Goal: Task Accomplishment & Management: Complete application form

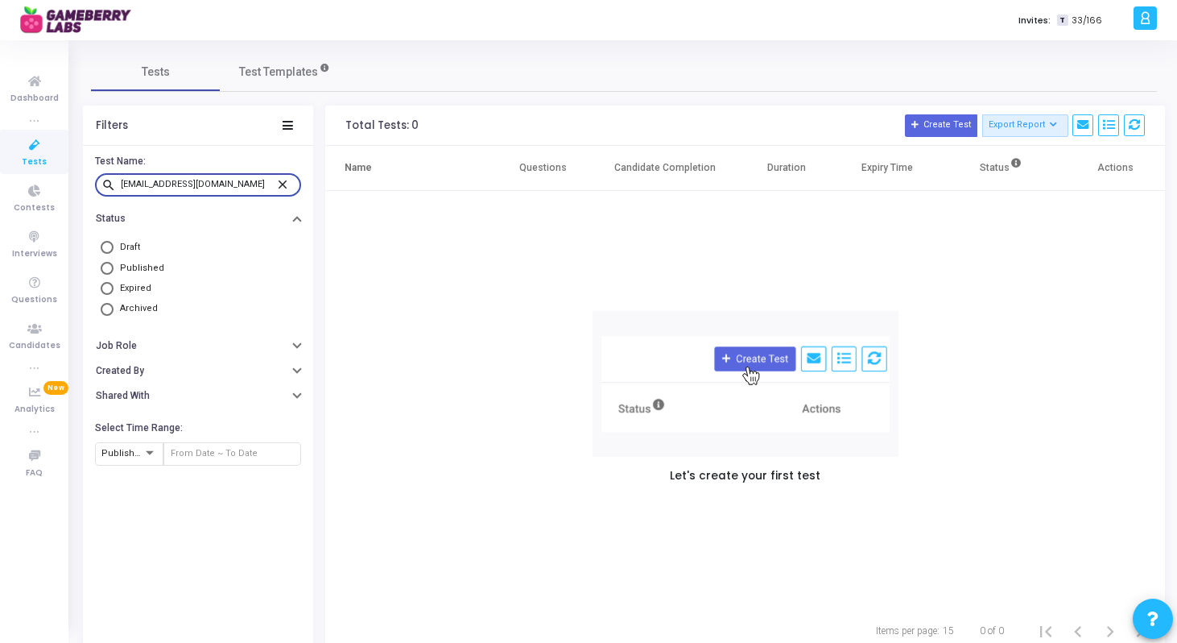
click at [285, 181] on mat-icon "close" at bounding box center [284, 183] width 19 height 14
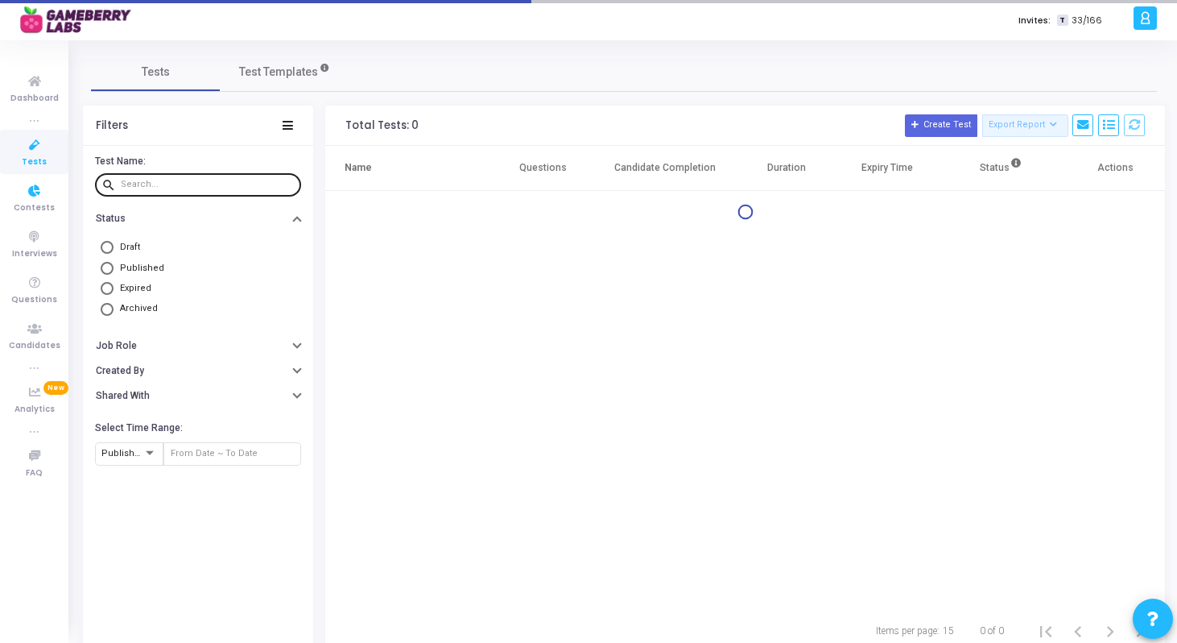
click at [47, 165] on link "Tests" at bounding box center [34, 152] width 68 height 44
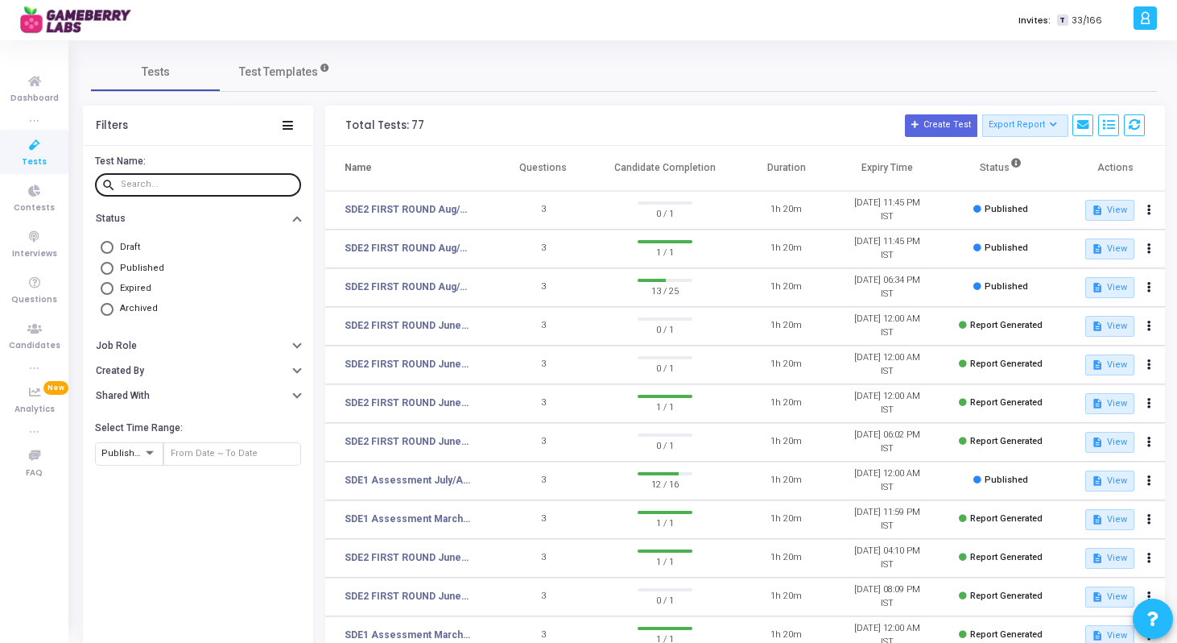
click at [428, 297] on td "SDE2 FIRST ROUND Aug/Sep" at bounding box center [408, 287] width 167 height 39
click at [444, 280] on link "SDE2 FIRST ROUND Aug/Sep" at bounding box center [408, 286] width 126 height 14
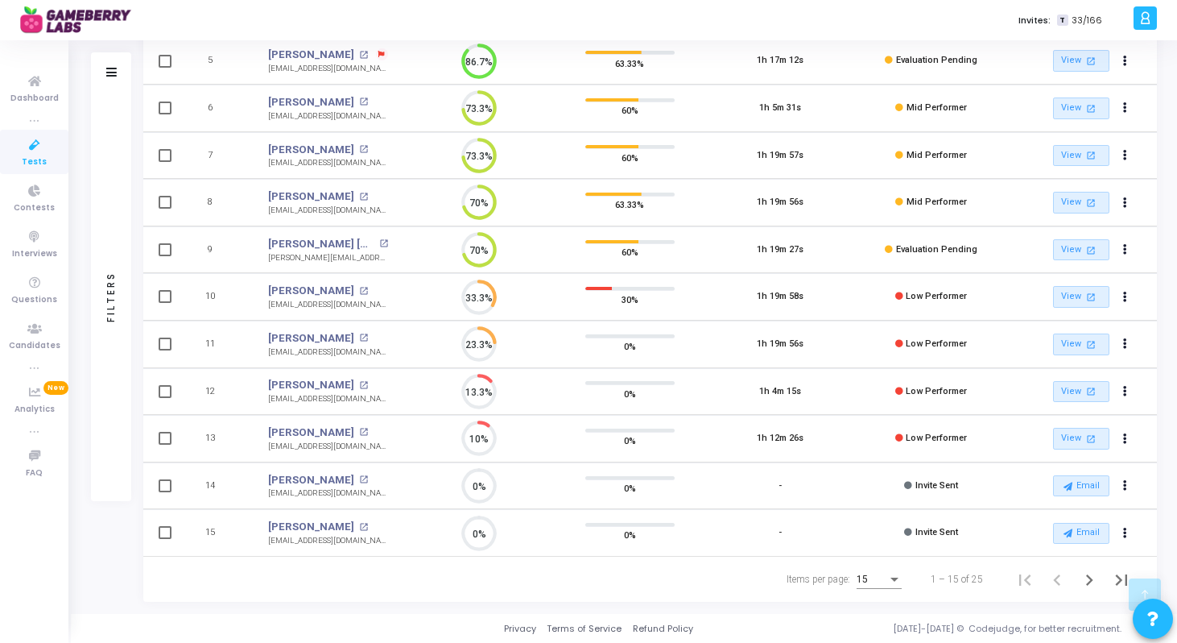
click at [878, 579] on div "15" at bounding box center [872, 579] width 31 height 11
click at [874, 560] on span "50" at bounding box center [880, 570] width 45 height 29
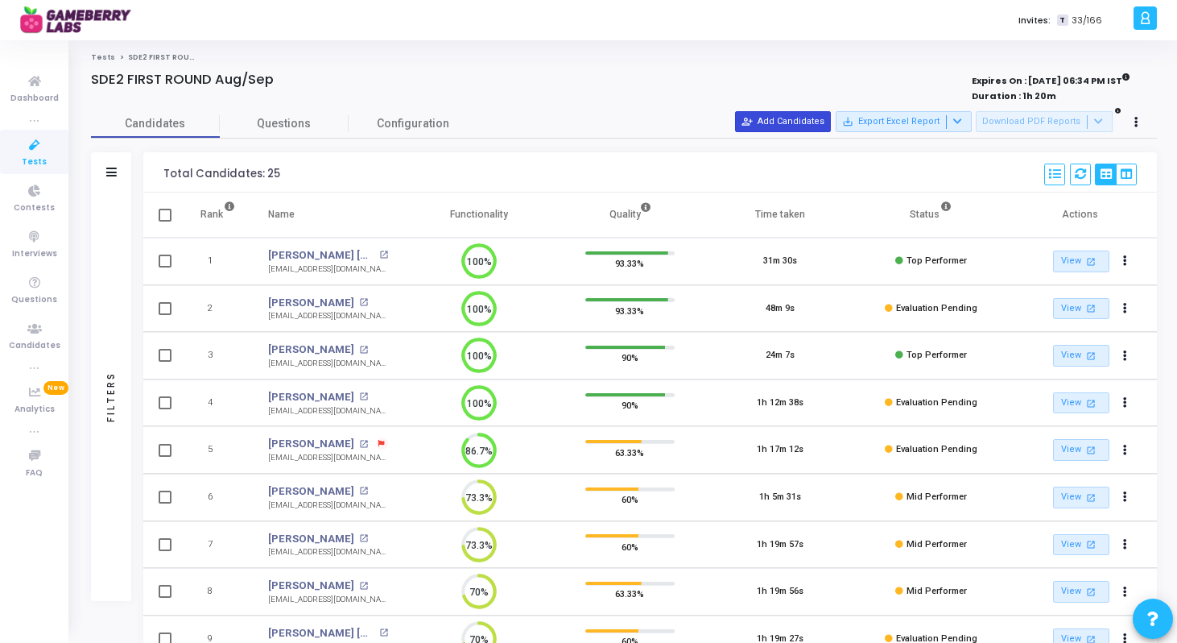
click at [791, 129] on button "person_add_alt Add Candidates" at bounding box center [783, 121] width 96 height 21
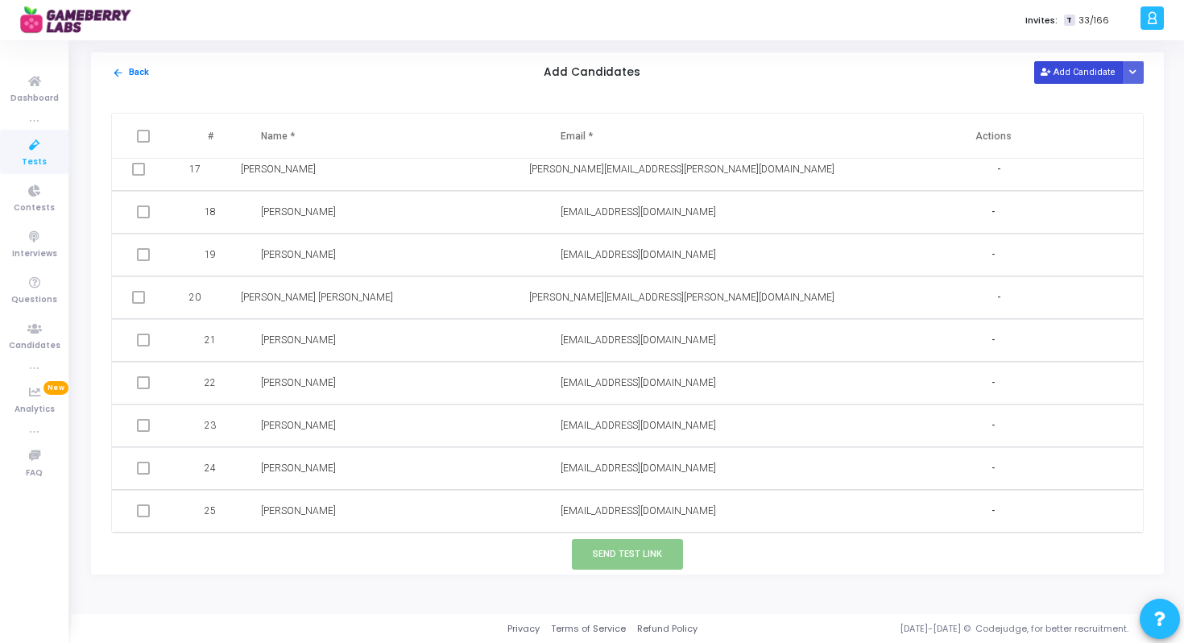
click at [1054, 69] on button "Add Candidate" at bounding box center [1078, 72] width 89 height 22
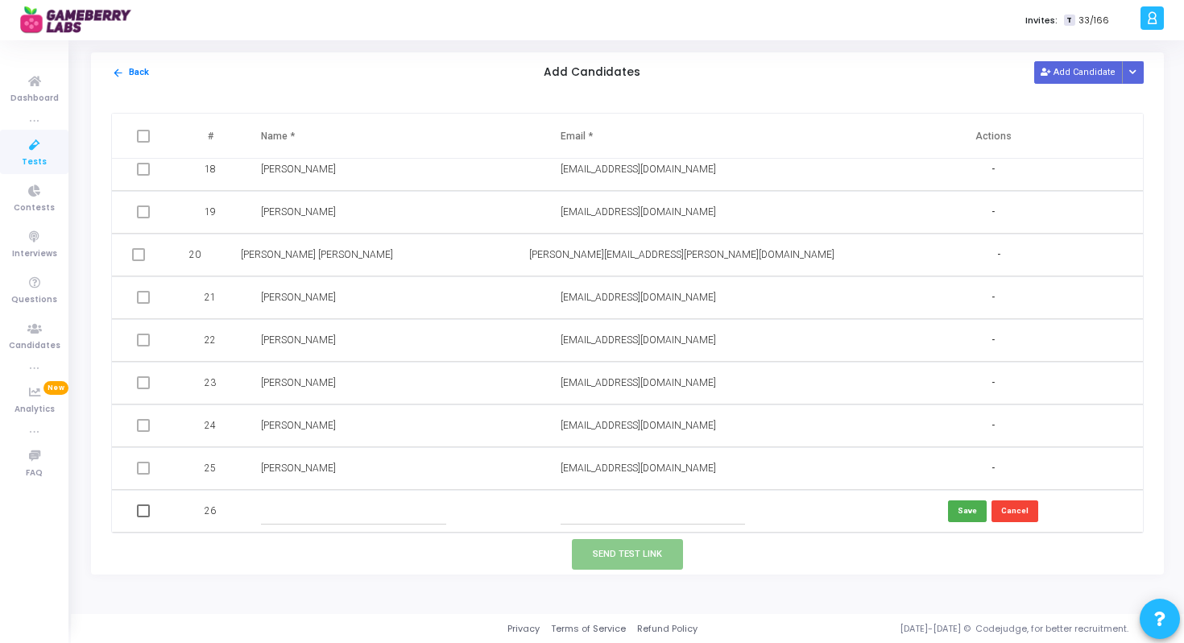
click at [619, 506] on input "text" at bounding box center [652, 511] width 184 height 27
paste input "rahulsrivastava.tnp@gmail.com"
type input "rahulsrivastava.tnp@gmail.com"
click at [404, 507] on input "text" at bounding box center [353, 511] width 184 height 27
click at [315, 503] on input "text" at bounding box center [353, 511] width 184 height 27
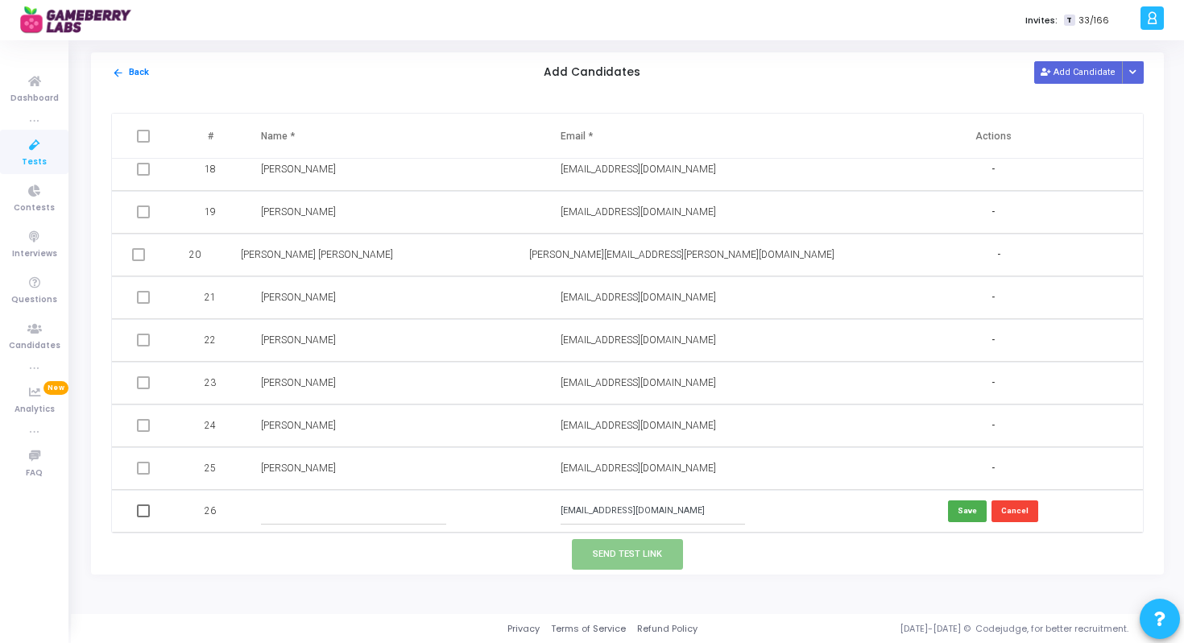
paste input "Rahul Srivastava"
type input "Rahul Srivastava"
click at [968, 515] on button "Save" at bounding box center [967, 511] width 39 height 22
click at [142, 508] on span at bounding box center [143, 510] width 13 height 13
click at [143, 517] on input "checkbox" at bounding box center [143, 517] width 1 height 1
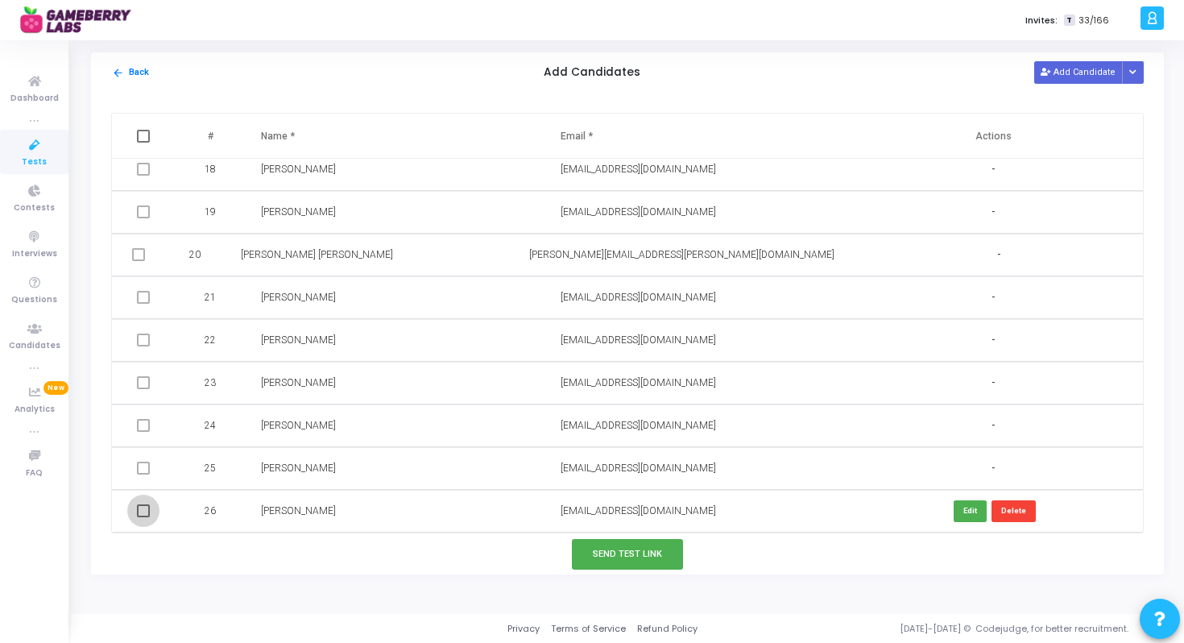
checkbox input "true"
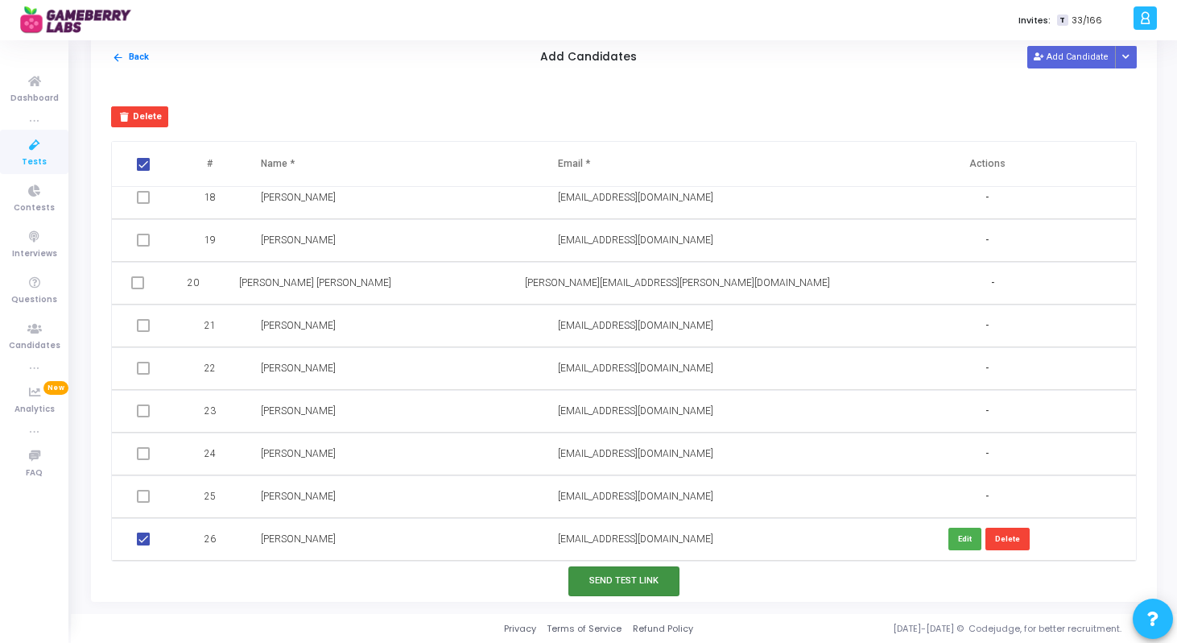
click at [623, 572] on button "Send Test Link" at bounding box center [623, 581] width 111 height 30
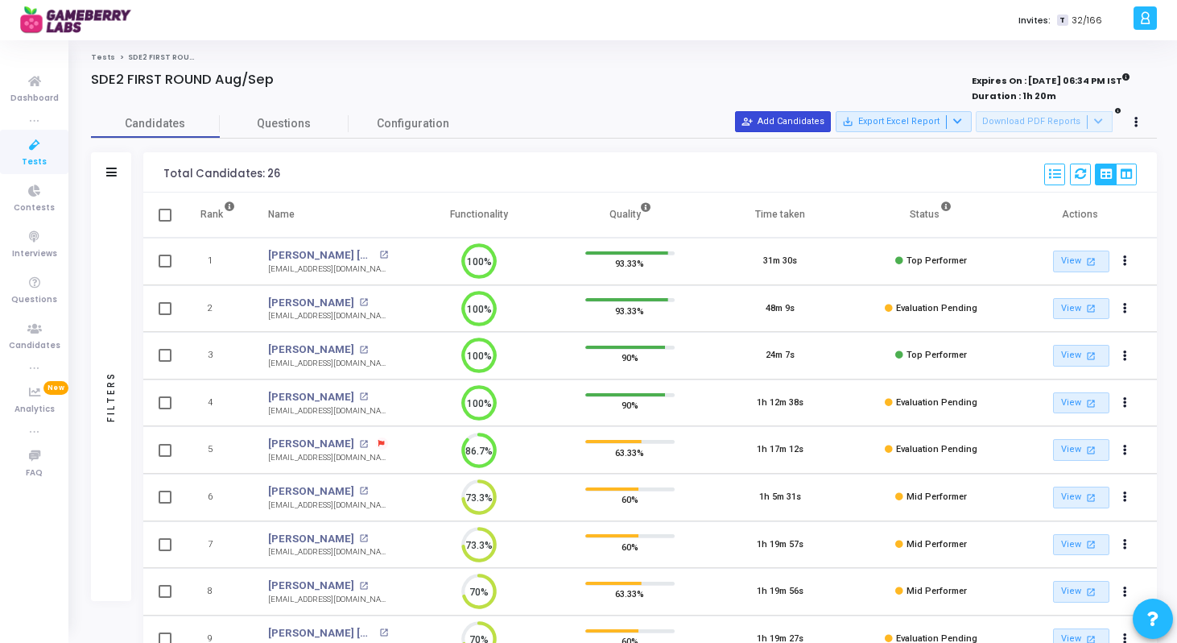
click at [806, 120] on button "person_add_alt Add Candidates" at bounding box center [783, 121] width 96 height 21
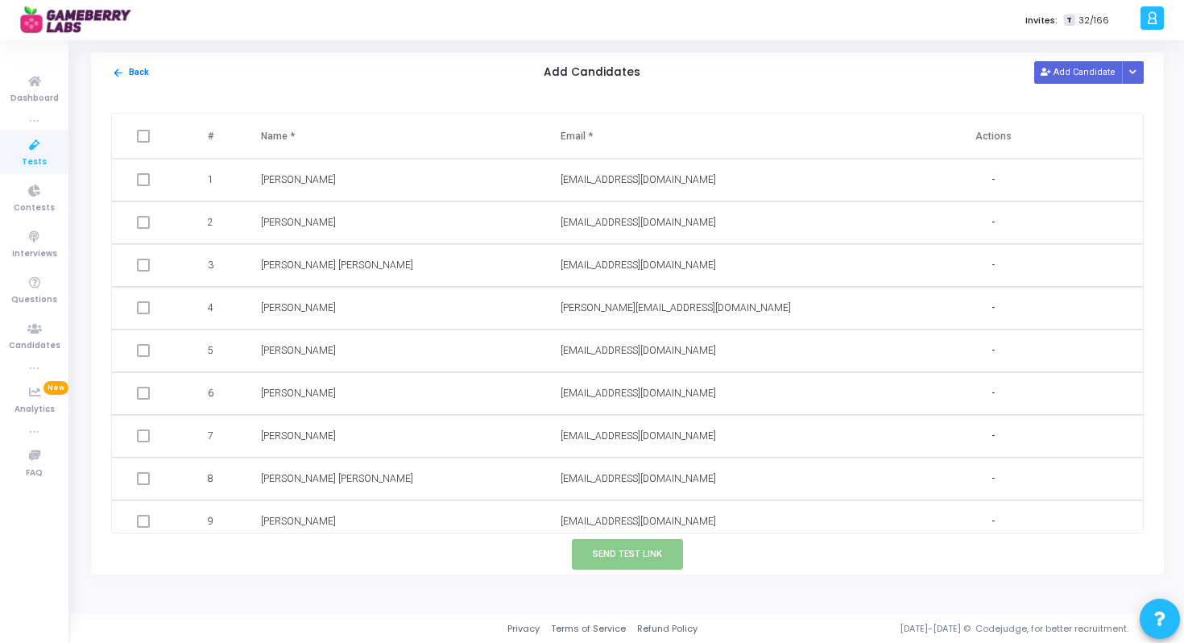
scroll to position [736, 0]
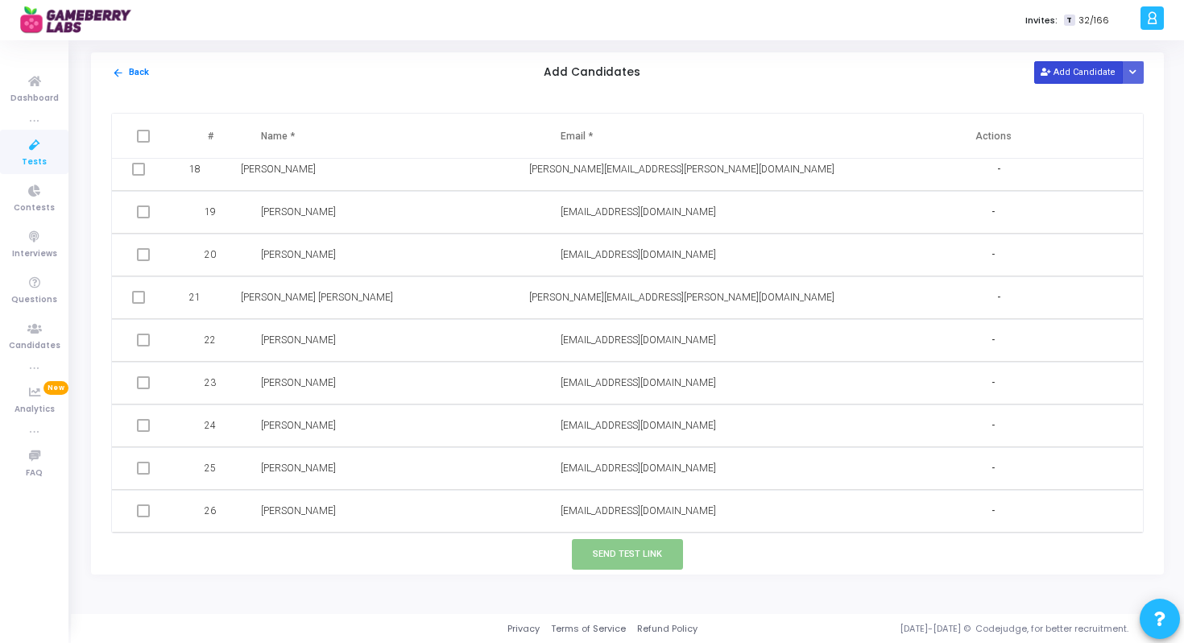
click at [1059, 72] on button "Add Candidate" at bounding box center [1078, 72] width 89 height 22
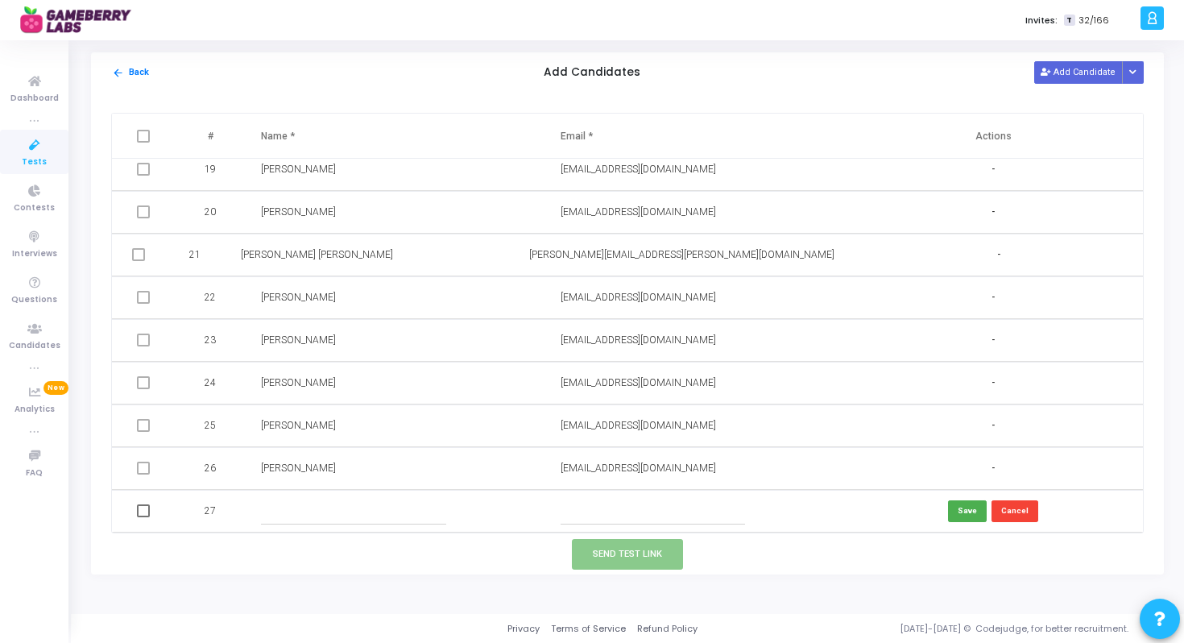
click at [630, 508] on input "text" at bounding box center [652, 511] width 184 height 27
paste input "Hi Rahul, It was a pleasure speaking with you today about the SDE-II opportunit…"
type input "Hi Rahul, It was a pleasure speaking with you today about the SDE-II opportunit…"
click at [605, 526] on td "Hi Rahul, It was a pleasure speaking with you today about the SDE-II opportunit…" at bounding box center [694, 511] width 300 height 43
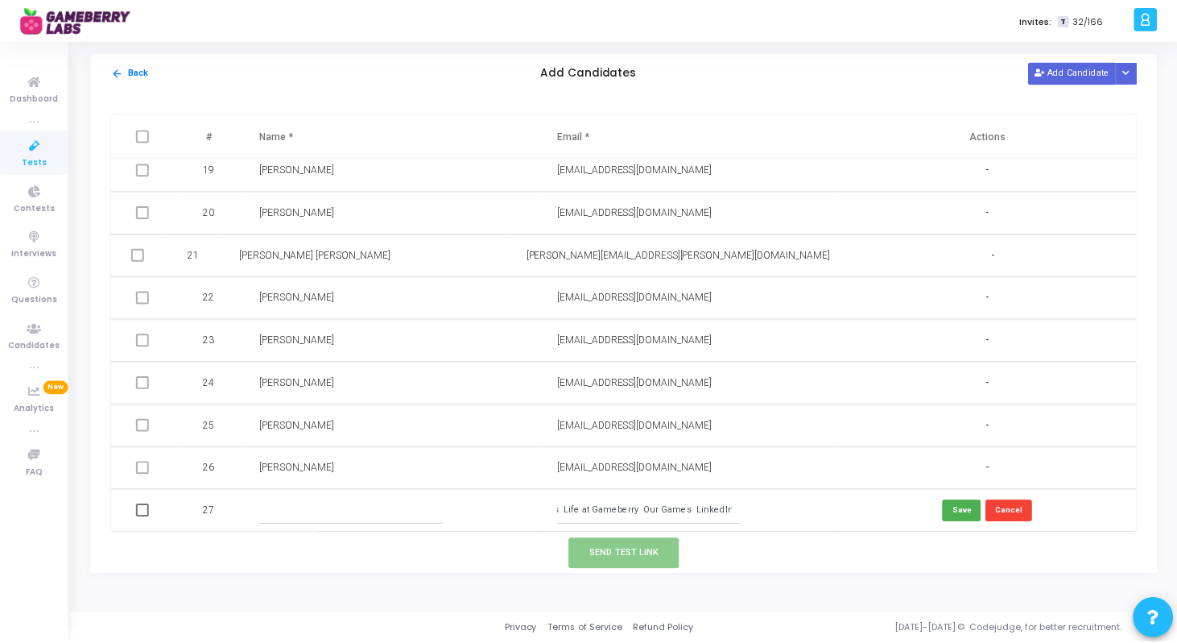
scroll to position [0, 0]
click at [635, 515] on input "Hi Rahul, It was a pleasure speaking with you today about the SDE-II opportunit…" at bounding box center [652, 511] width 184 height 27
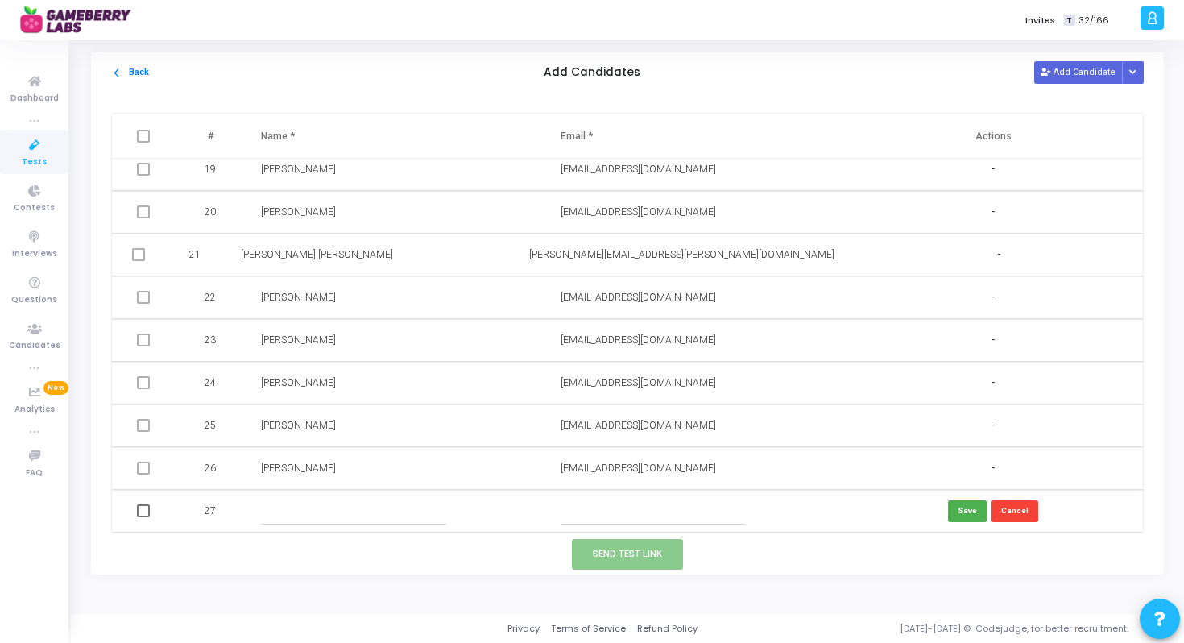
paste input "charansreevatsava@gmail.com"
type input "charansreevatsava@gmail.com"
click at [377, 501] on input "text" at bounding box center [353, 511] width 184 height 27
paste input "Charan Sree Vatsava"
type input "Charan Sree Vatsava"
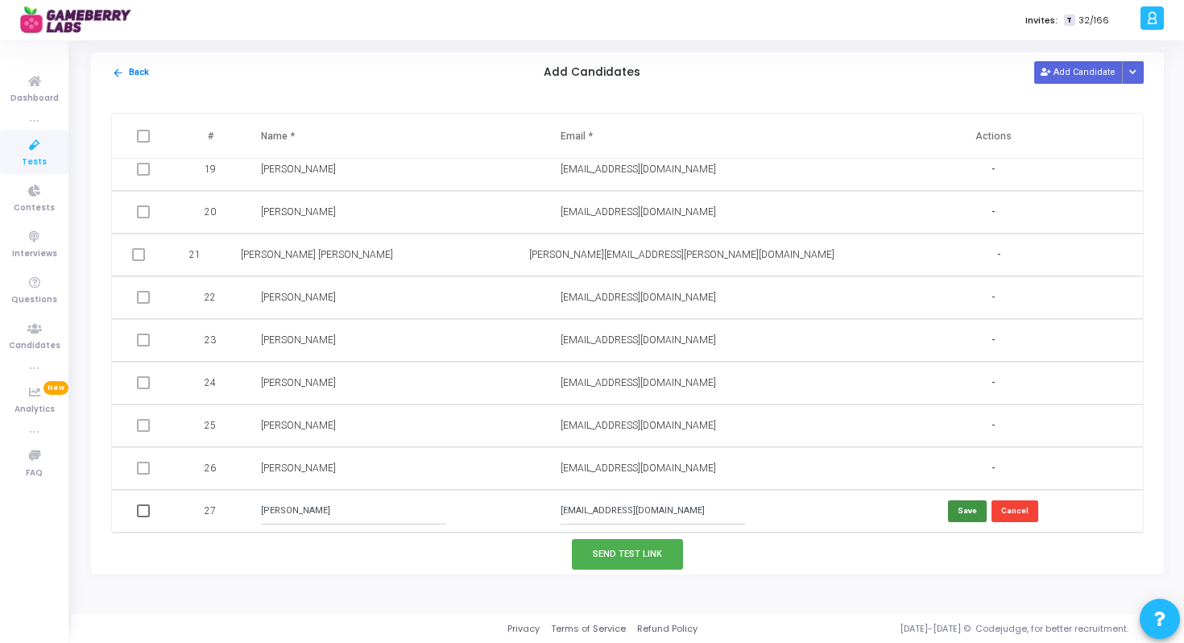
click at [965, 512] on button "Save" at bounding box center [967, 511] width 39 height 22
click at [148, 512] on span at bounding box center [143, 510] width 13 height 13
click at [143, 517] on input "checkbox" at bounding box center [143, 517] width 1 height 1
checkbox input "true"
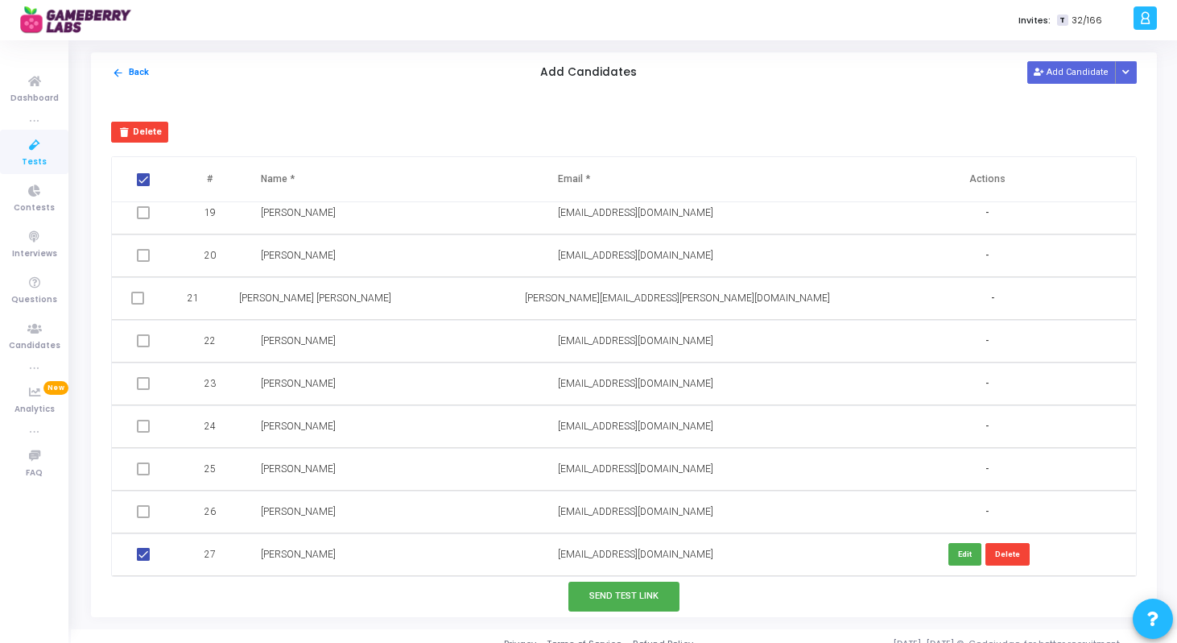
scroll to position [15, 0]
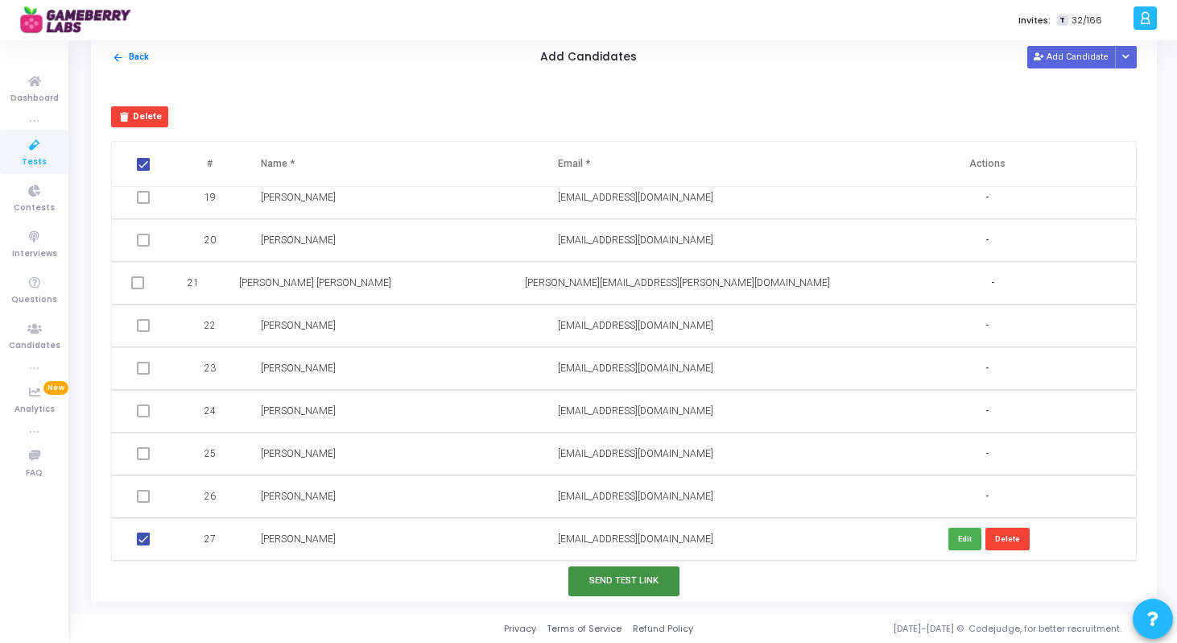
click at [643, 572] on button "Send Test Link" at bounding box center [623, 581] width 111 height 30
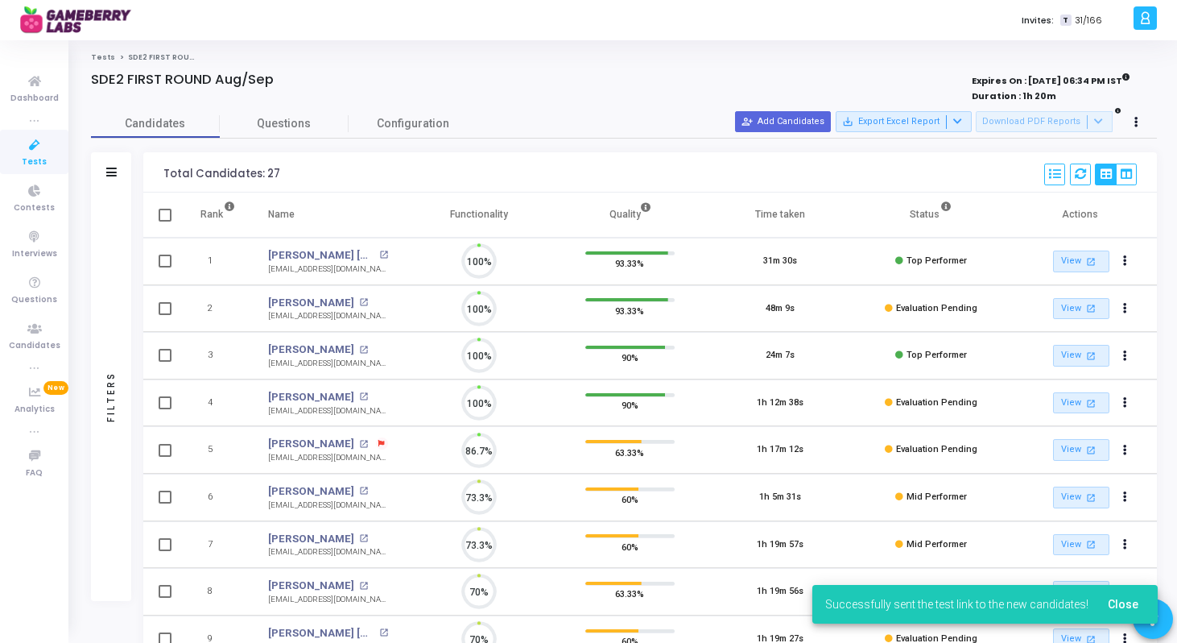
scroll to position [34, 41]
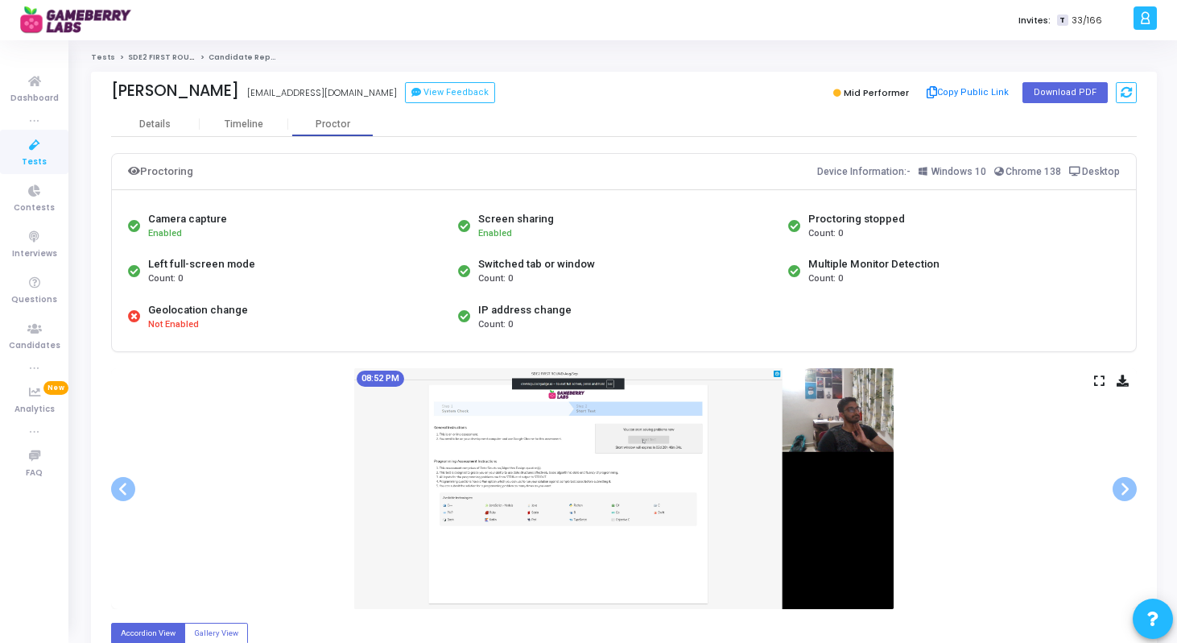
click at [101, 54] on link "Tests" at bounding box center [103, 57] width 24 height 10
